Goal: Information Seeking & Learning: Learn about a topic

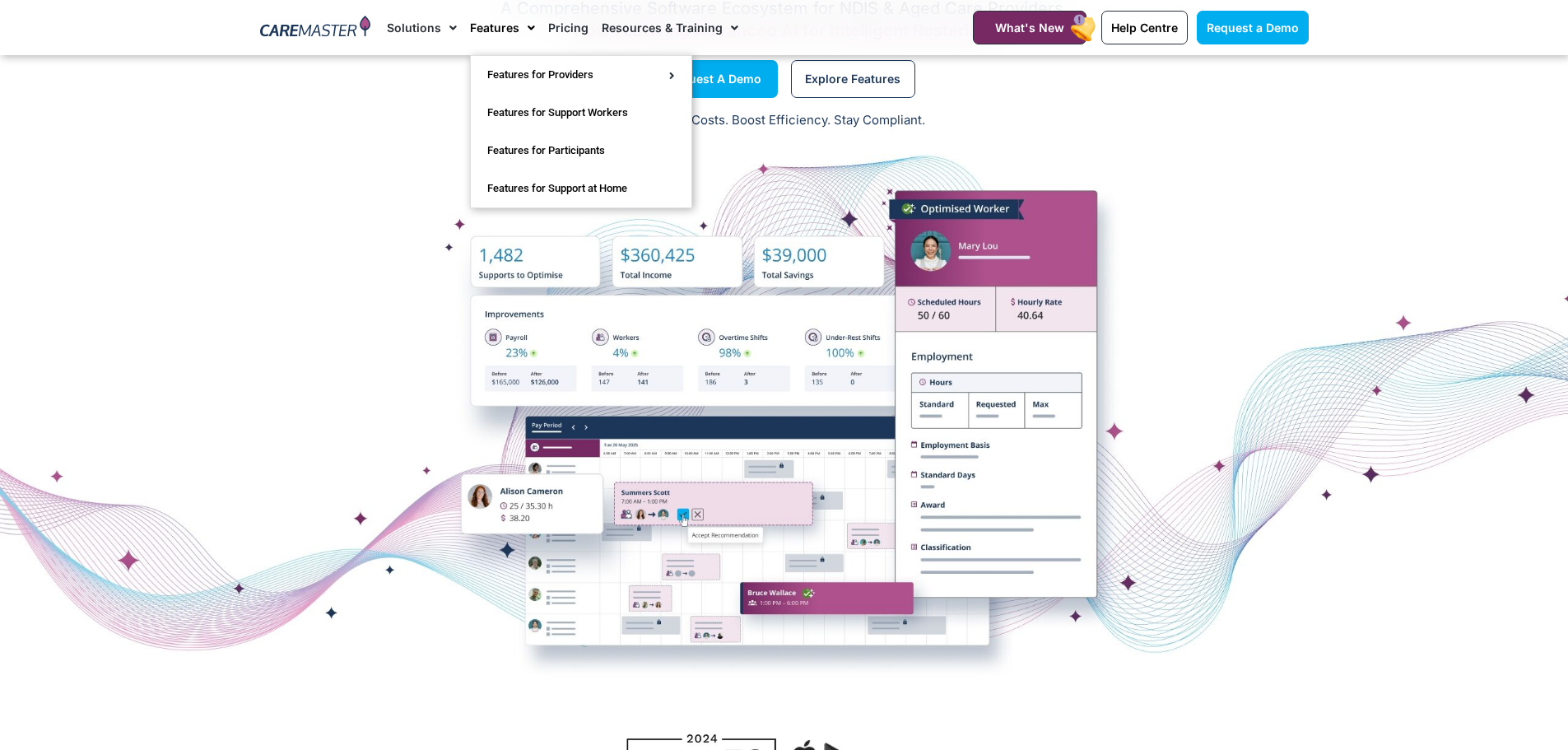
click at [526, 31] on span "Menu" at bounding box center [527, 28] width 15 height 28
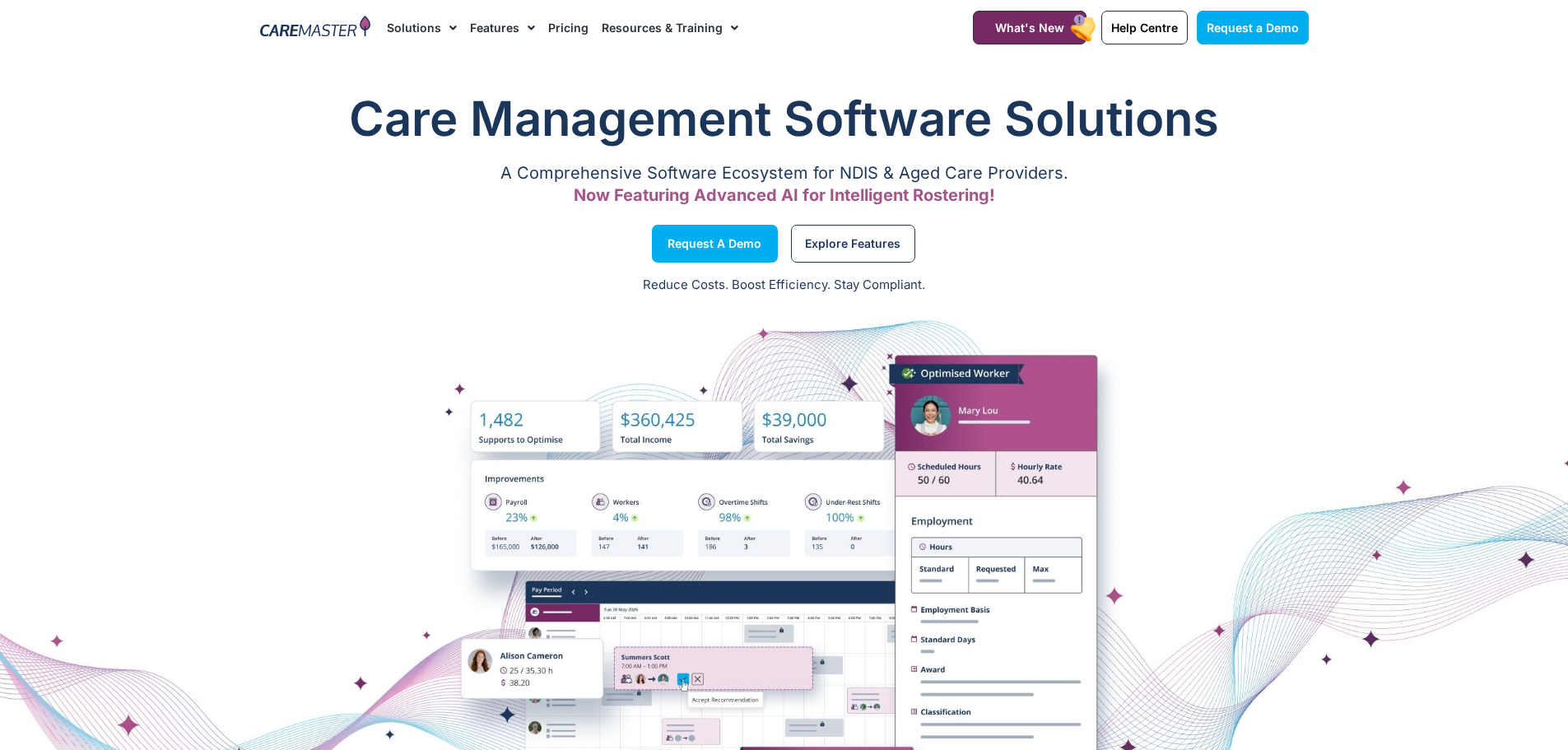
click at [519, 28] on span "Menu" at bounding box center [527, 28] width 15 height 28
click at [1038, 31] on span "What's New" at bounding box center [1030, 28] width 69 height 14
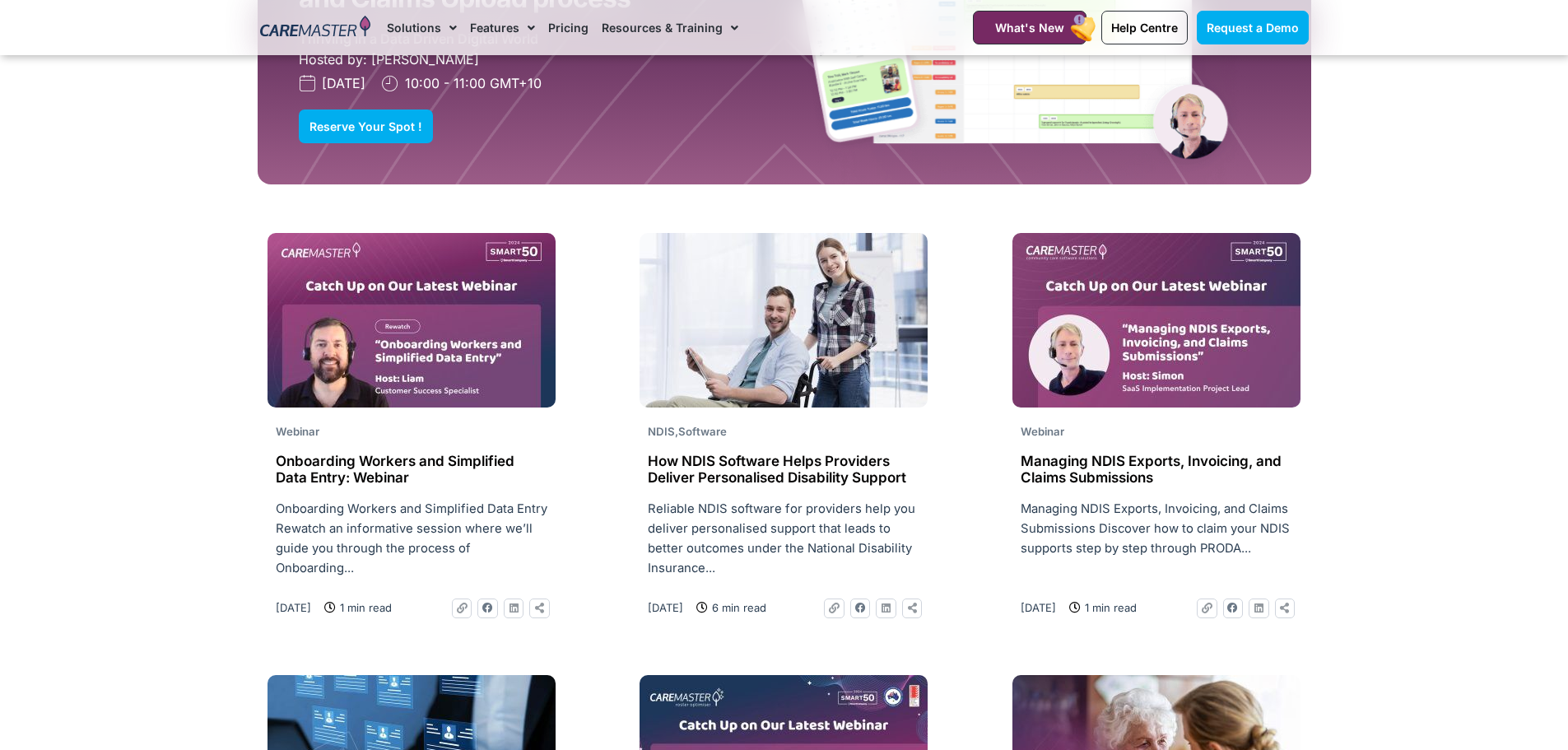
scroll to position [1855, 0]
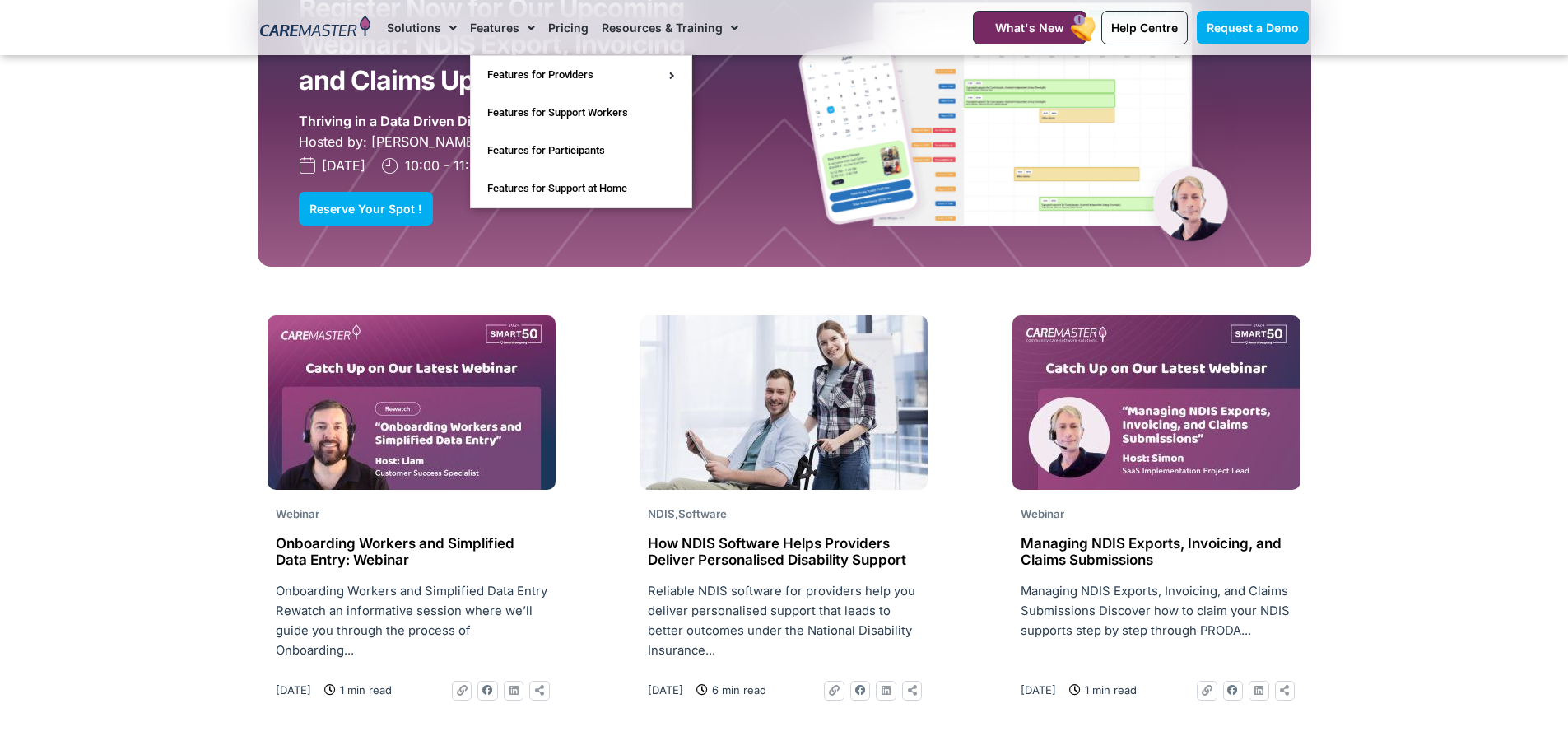
click at [529, 27] on span "Menu" at bounding box center [527, 28] width 15 height 28
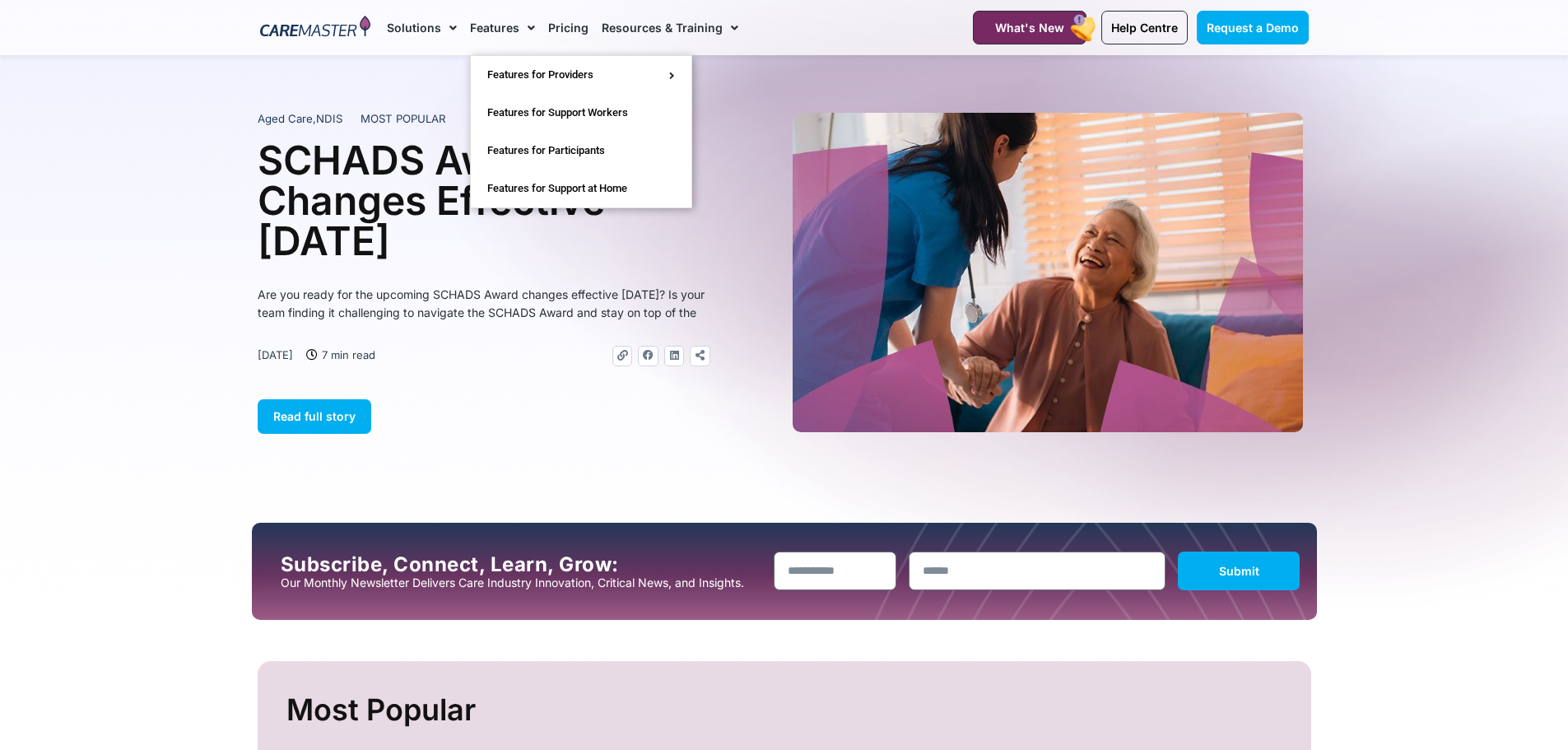
click at [527, 34] on span "Menu" at bounding box center [527, 28] width 15 height 28
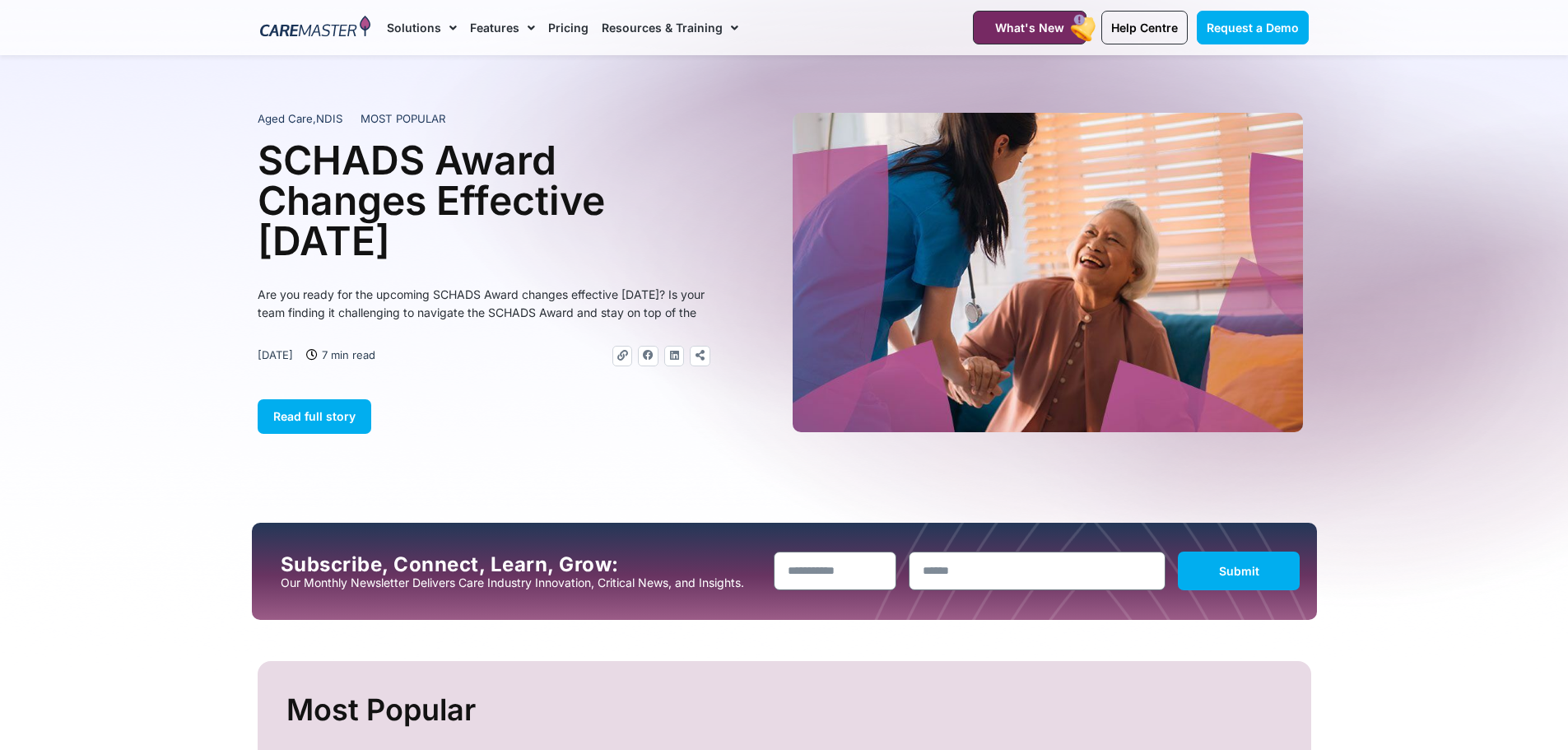
click at [525, 33] on span "Menu" at bounding box center [527, 28] width 15 height 28
click at [575, 30] on link "Pricing" at bounding box center [568, 28] width 40 height 55
